Goal: Transaction & Acquisition: Subscribe to service/newsletter

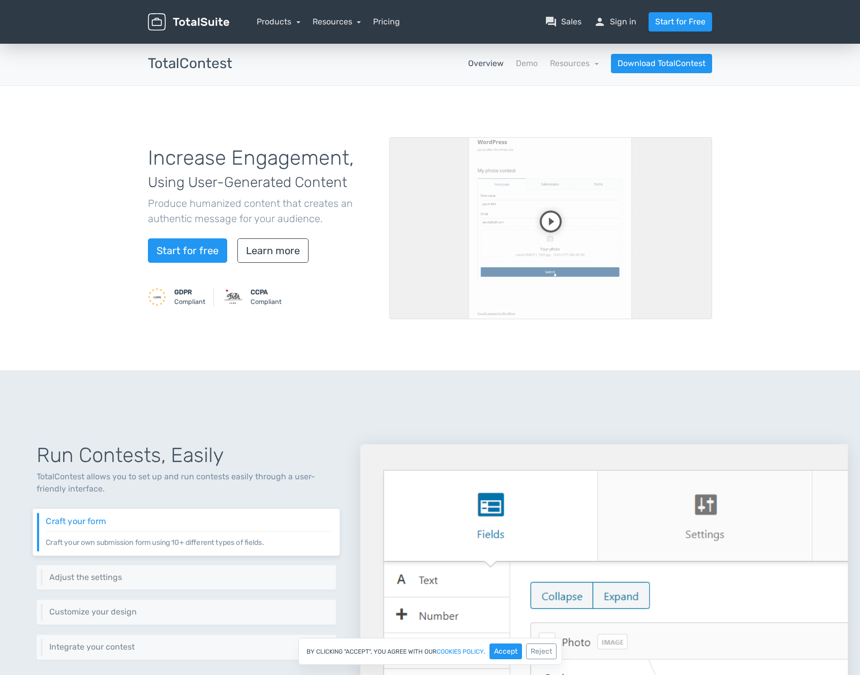
click at [195, 13] on img at bounding box center [188, 22] width 81 height 18
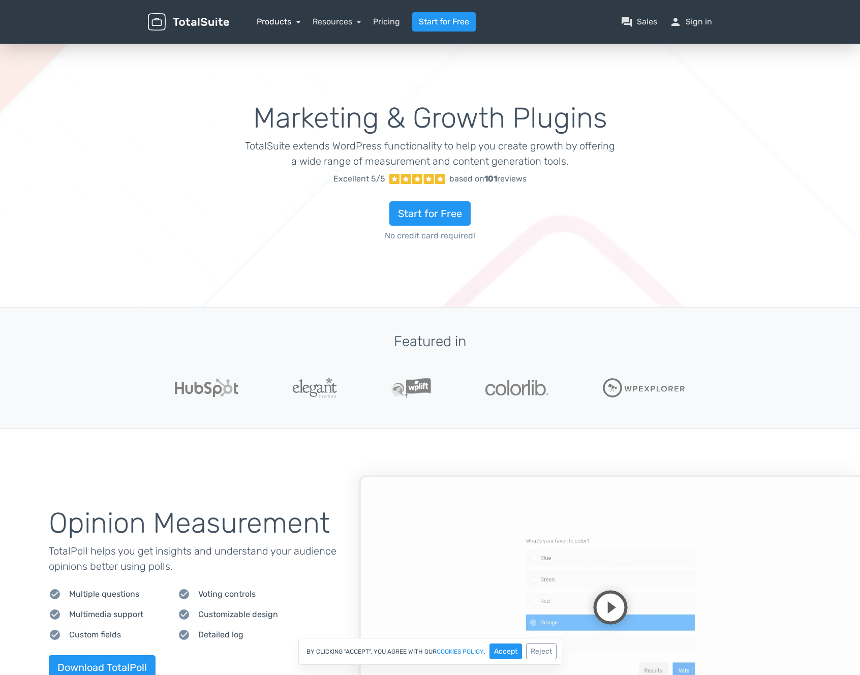
click at [291, 17] on link "Products" at bounding box center [279, 22] width 44 height 10
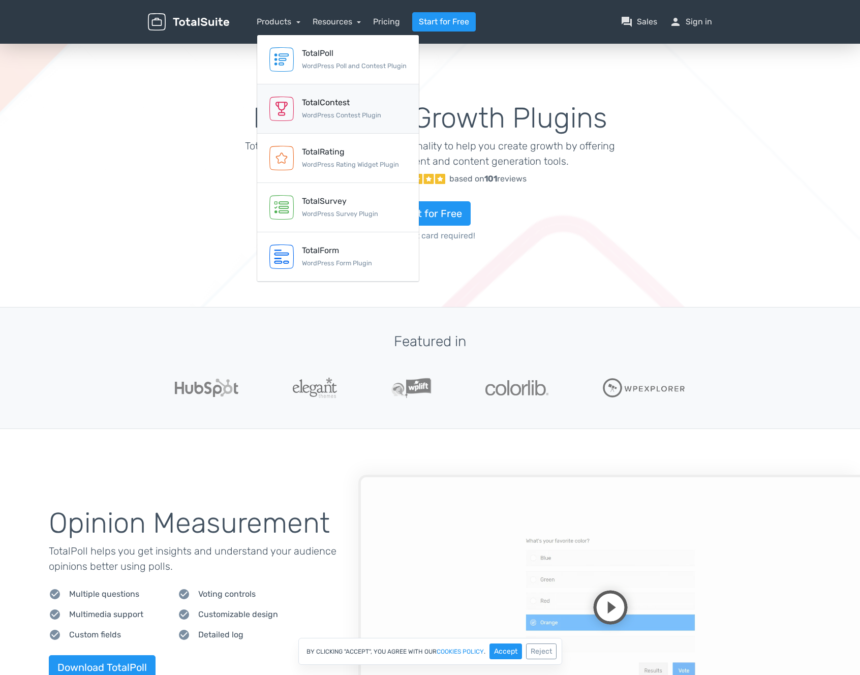
click at [338, 105] on div "TotalContest" at bounding box center [341, 103] width 79 height 12
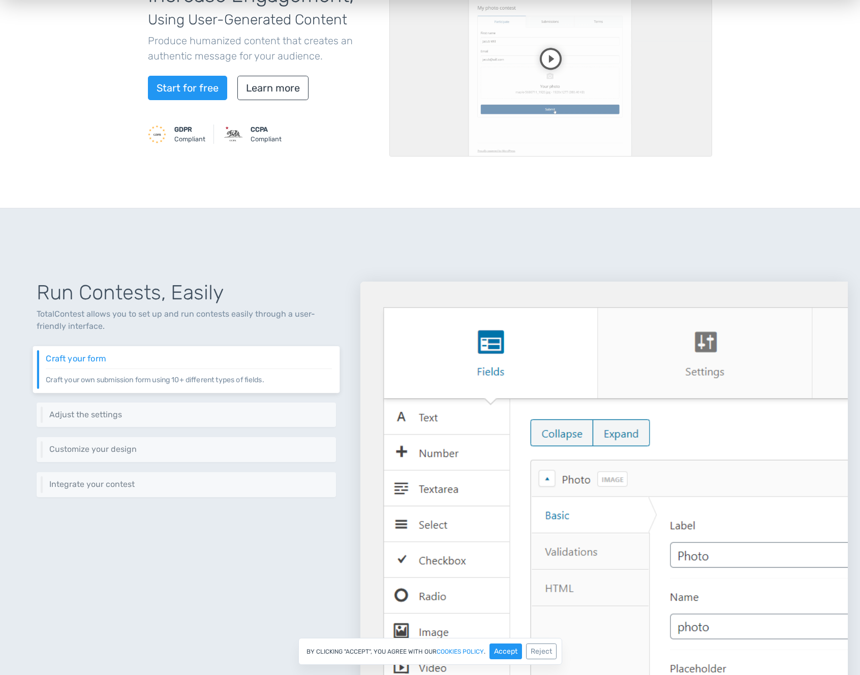
scroll to position [118, 0]
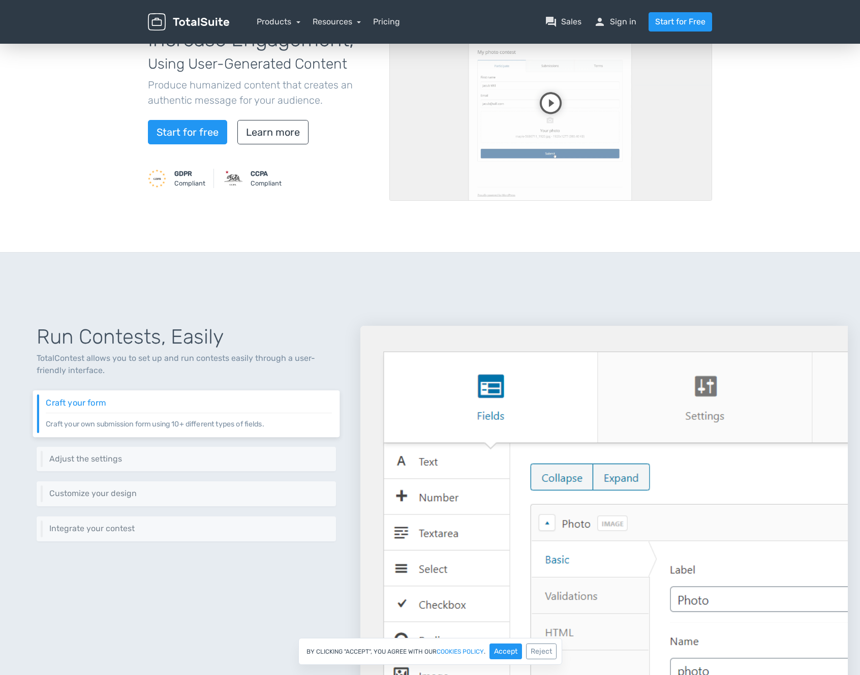
click at [155, 284] on div "Run Contests, Easily TotalContest allows you to set up and run contests easily …" at bounding box center [430, 605] width 836 height 656
click at [148, 278] on div "Run Contests, Easily TotalContest allows you to set up and run contests easily …" at bounding box center [430, 605] width 836 height 656
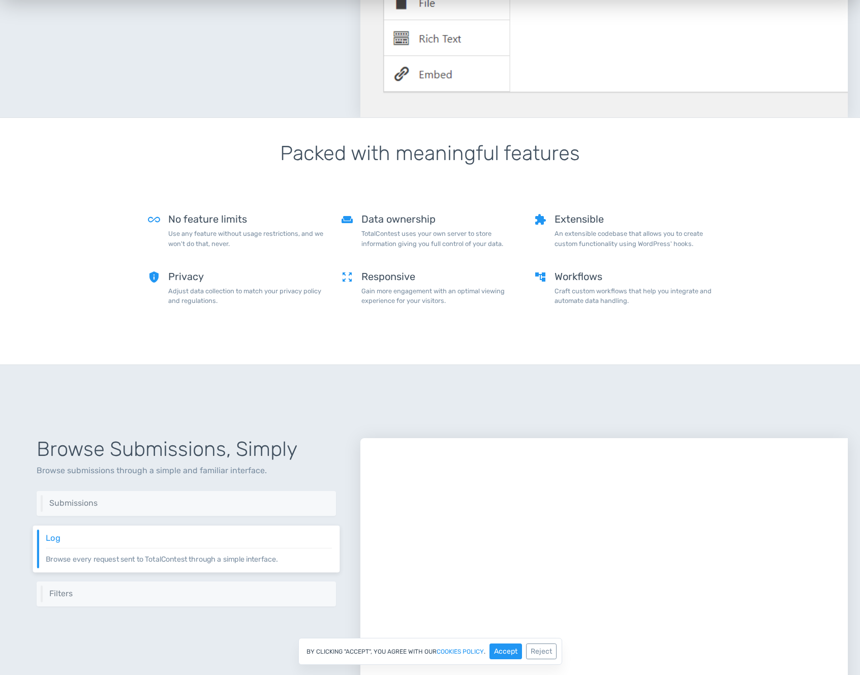
scroll to position [950, 0]
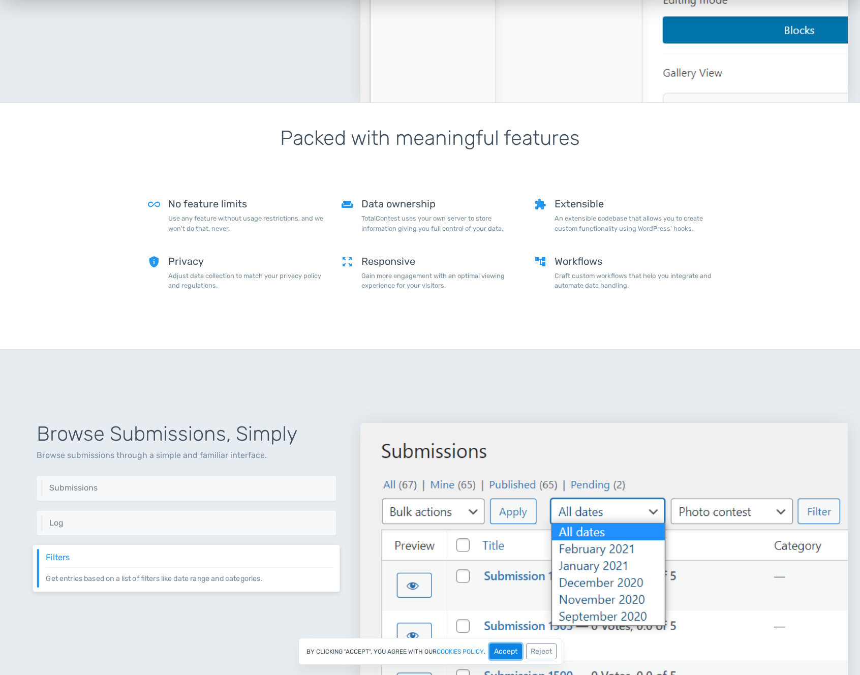
click at [507, 647] on button "Accept" at bounding box center [506, 652] width 33 height 16
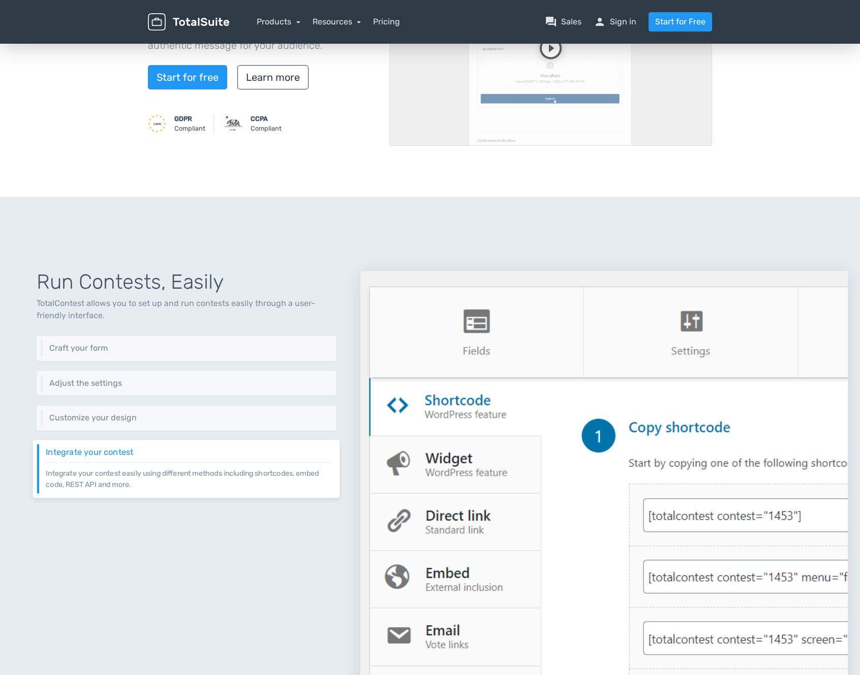
scroll to position [0, 0]
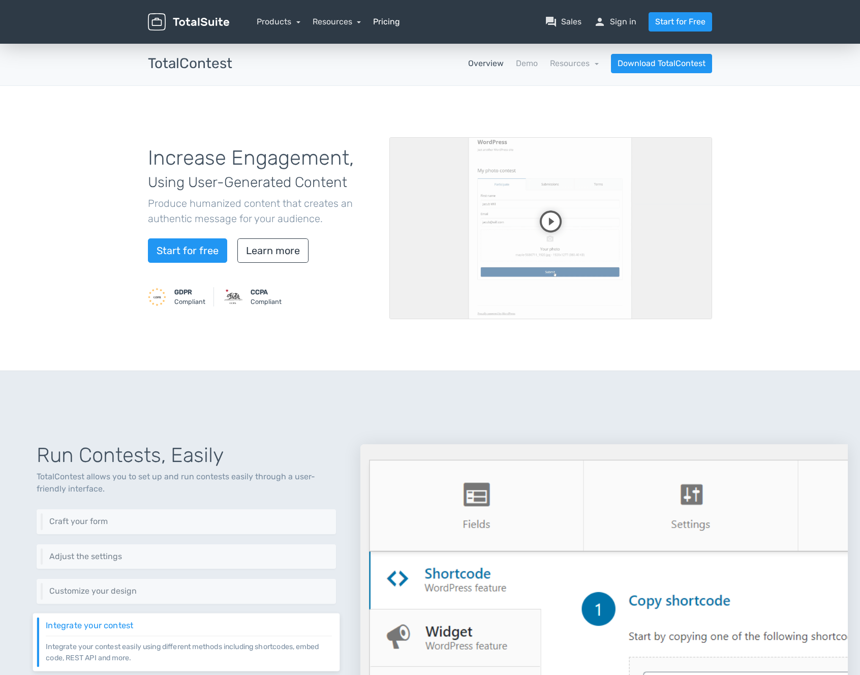
click at [391, 20] on link "Pricing" at bounding box center [386, 22] width 27 height 12
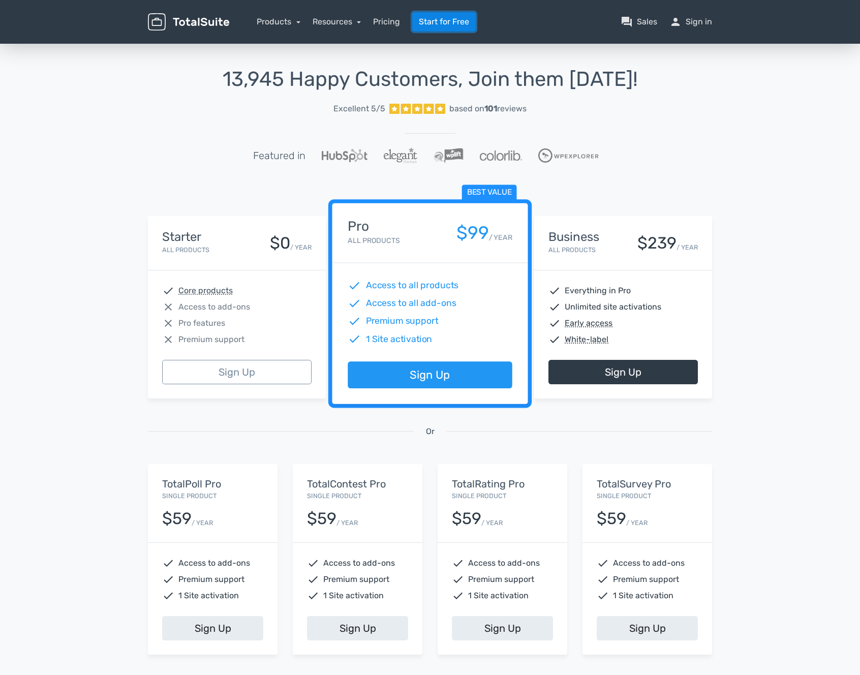
click at [463, 22] on link "Start for Free" at bounding box center [444, 21] width 64 height 19
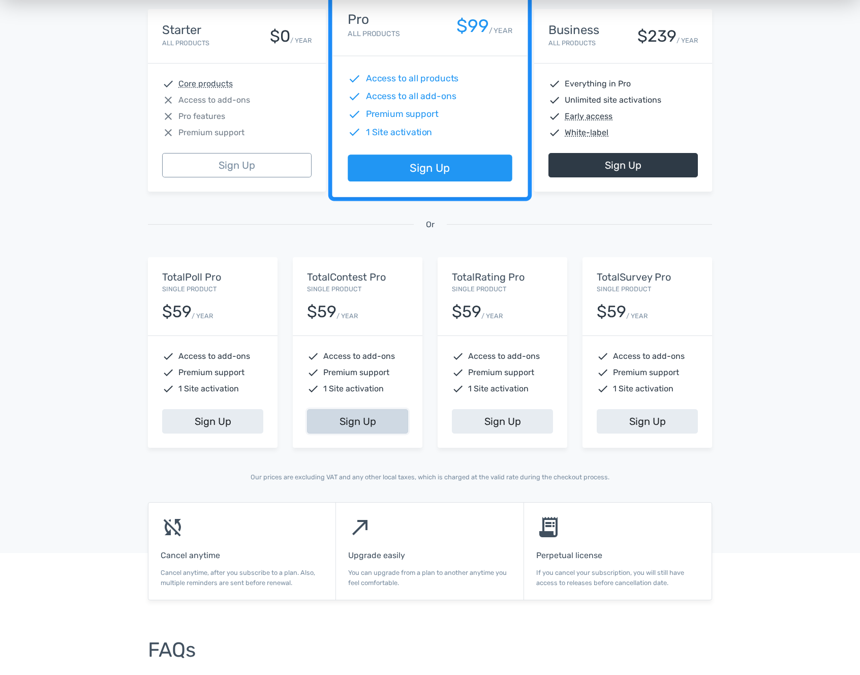
click at [385, 420] on link "Sign Up" at bounding box center [357, 421] width 101 height 24
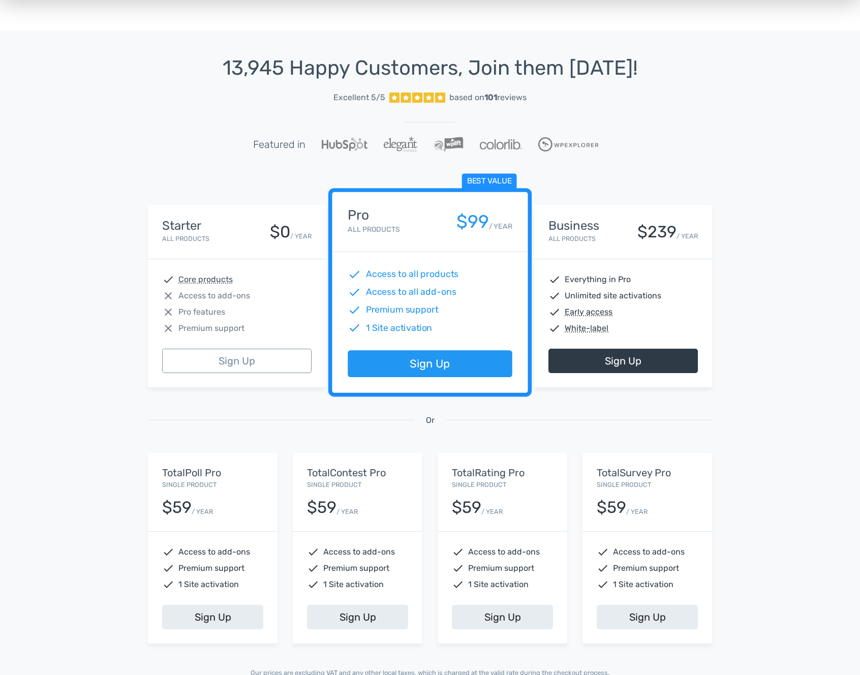
scroll to position [0, 0]
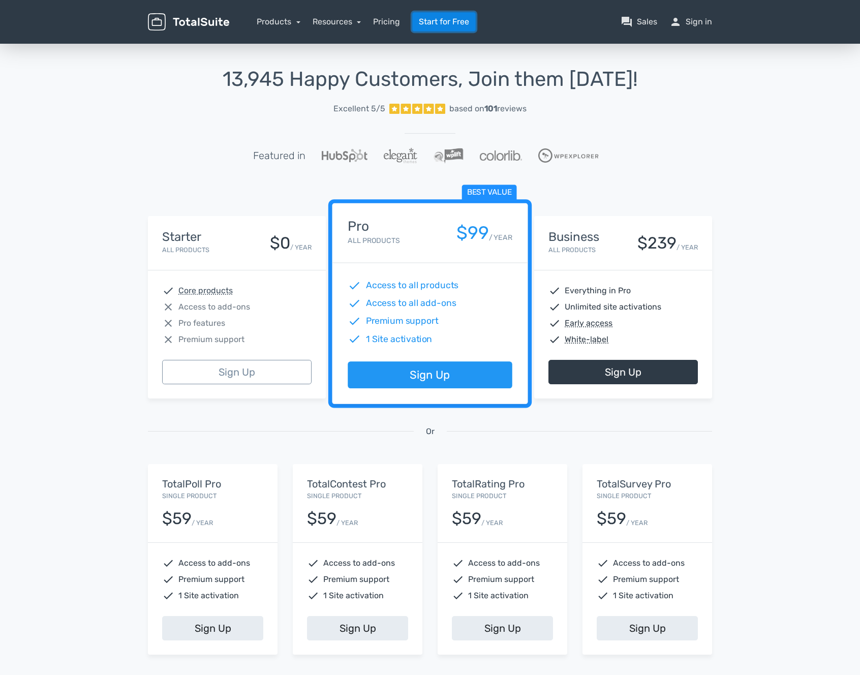
click at [460, 21] on link "Start for Free" at bounding box center [444, 21] width 64 height 19
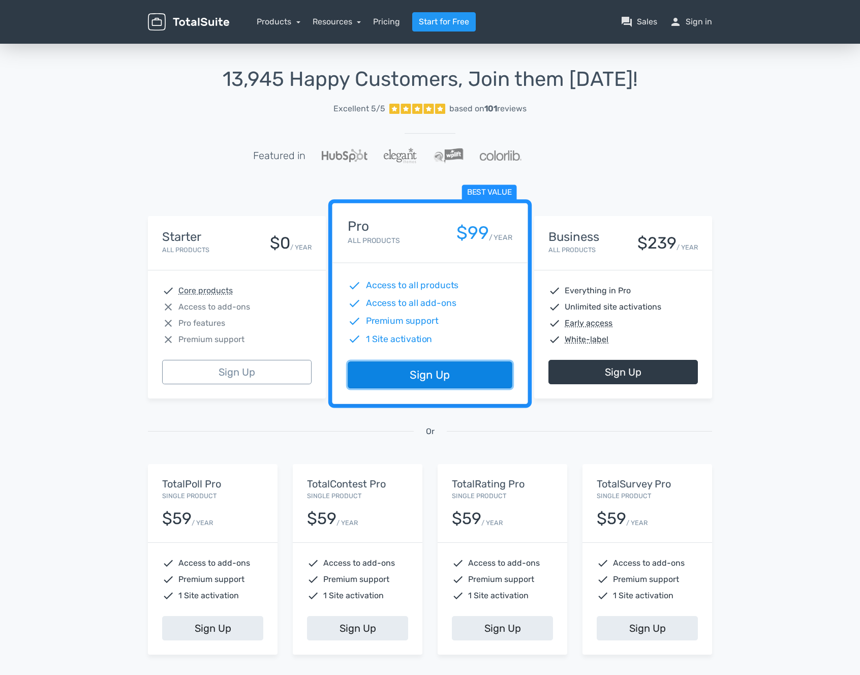
click at [471, 384] on link "Sign Up" at bounding box center [430, 375] width 164 height 27
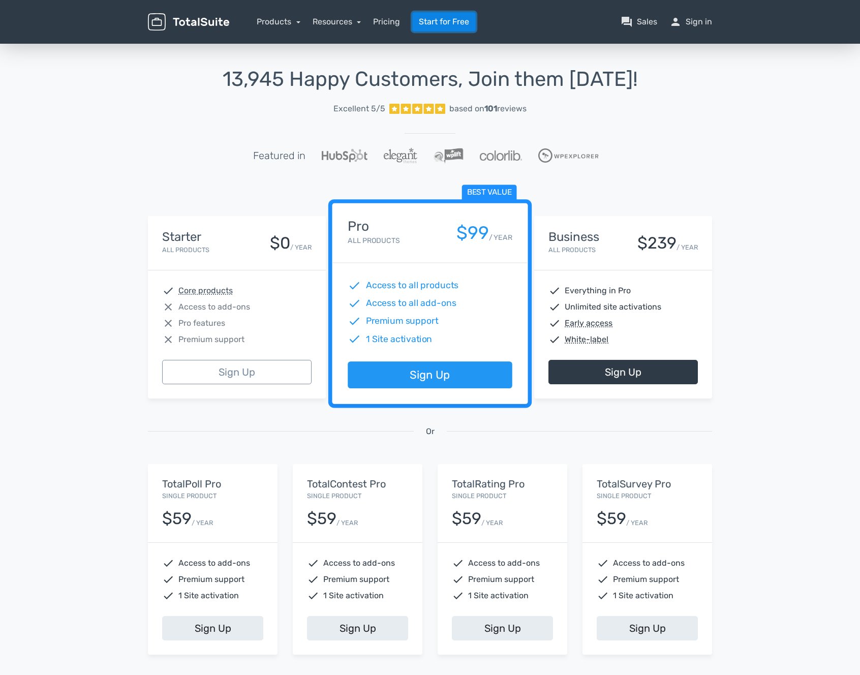
click at [434, 23] on link "Start for Free" at bounding box center [444, 21] width 64 height 19
click at [216, 381] on link "Sign Up" at bounding box center [236, 372] width 149 height 24
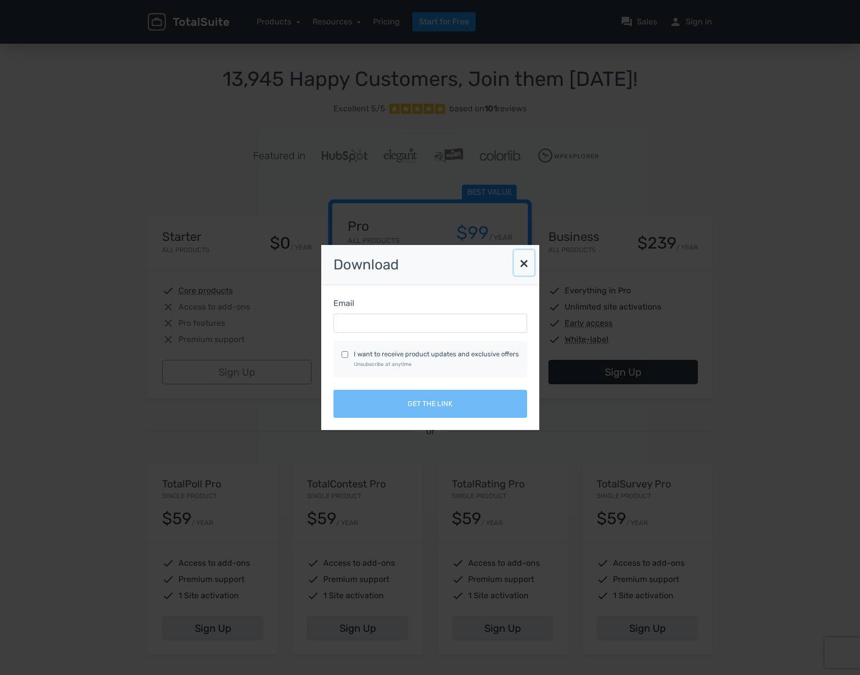
click at [526, 256] on button "×" at bounding box center [524, 262] width 20 height 25
